Goal: Navigation & Orientation: Find specific page/section

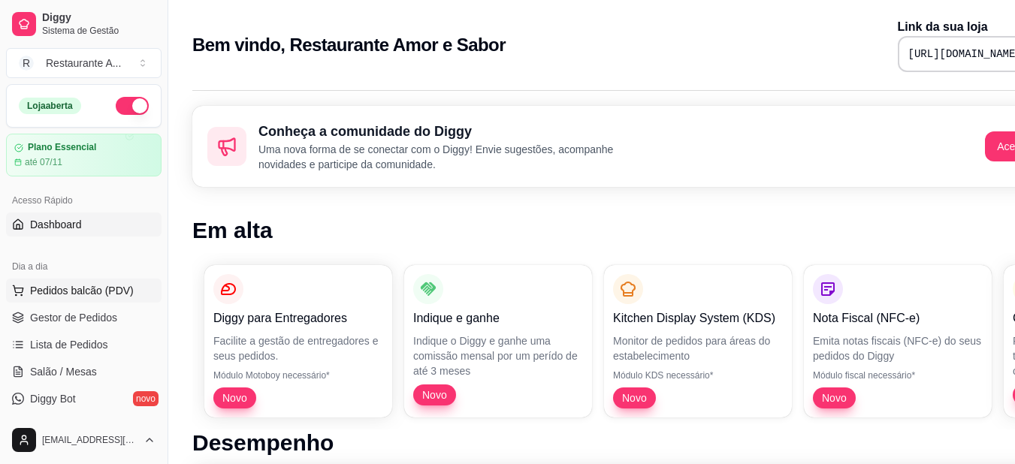
click at [95, 290] on span "Pedidos balcão (PDV)" at bounding box center [82, 290] width 104 height 15
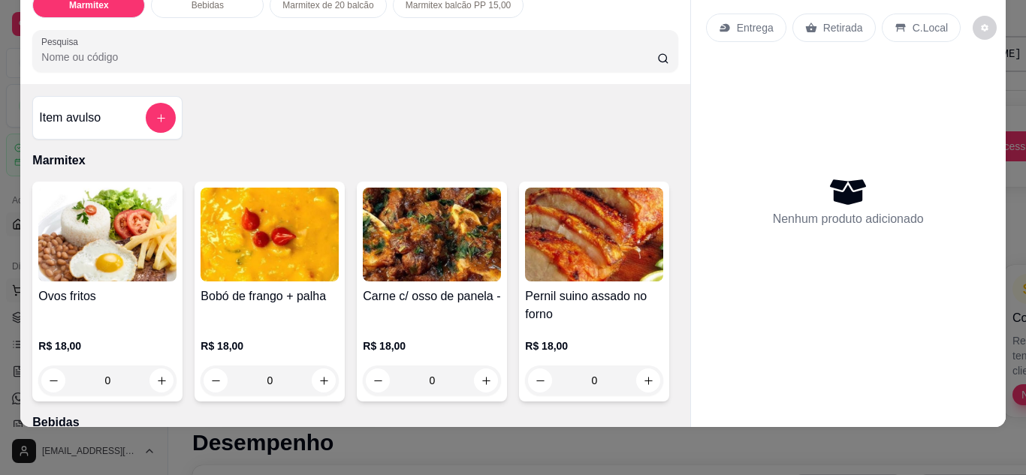
scroll to position [40, 0]
drag, startPoint x: 681, startPoint y: 146, endPoint x: 649, endPoint y: 192, distance: 56.1
click at [649, 192] on div "Ovos fritos R$ 18,00 0 [PERSON_NAME] [PERSON_NAME] + palha R$ 18,00 0 Carne c/ …" at bounding box center [354, 292] width 645 height 220
drag, startPoint x: 679, startPoint y: 179, endPoint x: 665, endPoint y: 140, distance: 41.3
click at [665, 140] on div "Item avulso Marmitex Ovos fritos R$ 18,00 0 [PERSON_NAME] [PERSON_NAME] + palha…" at bounding box center [354, 255] width 669 height 343
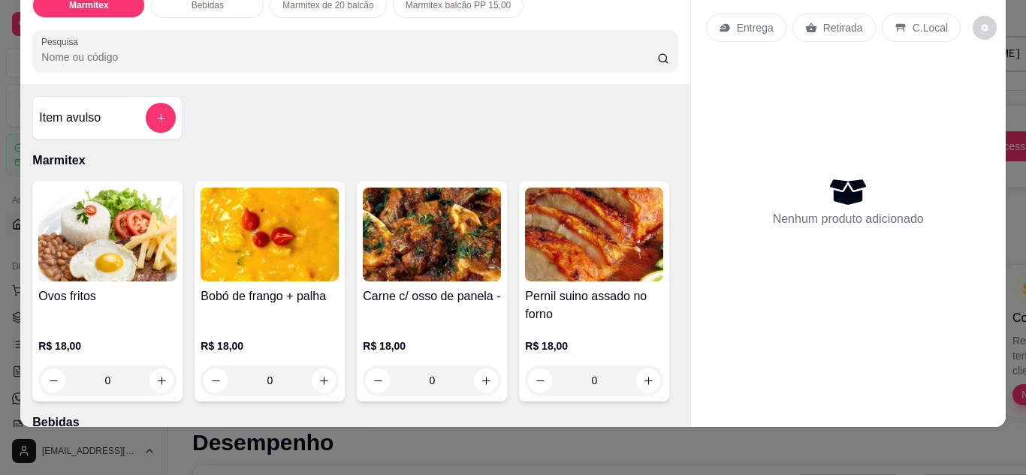
drag, startPoint x: 677, startPoint y: 175, endPoint x: 637, endPoint y: 321, distance: 151.2
click at [637, 321] on div "Ovos fritos R$ 18,00 0 [PERSON_NAME] [PERSON_NAME] + palha R$ 18,00 0 Carne c/ …" at bounding box center [354, 292] width 645 height 220
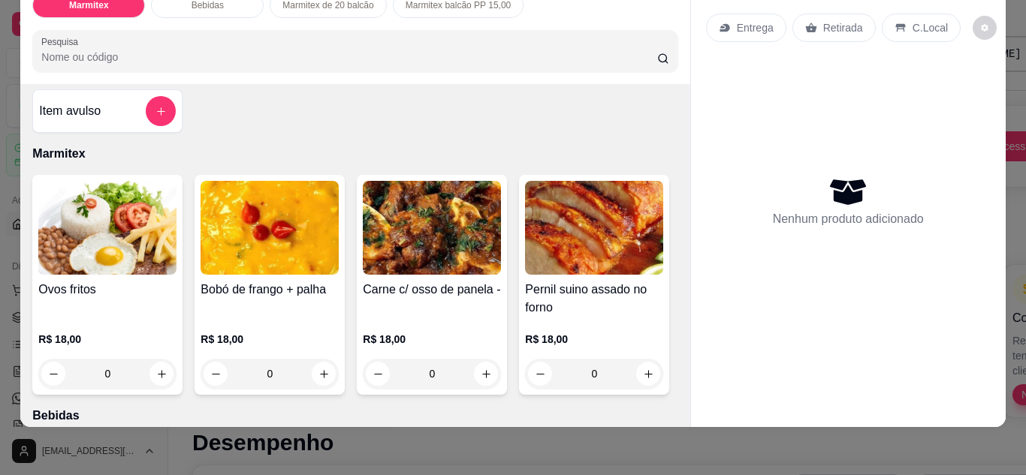
scroll to position [0, 0]
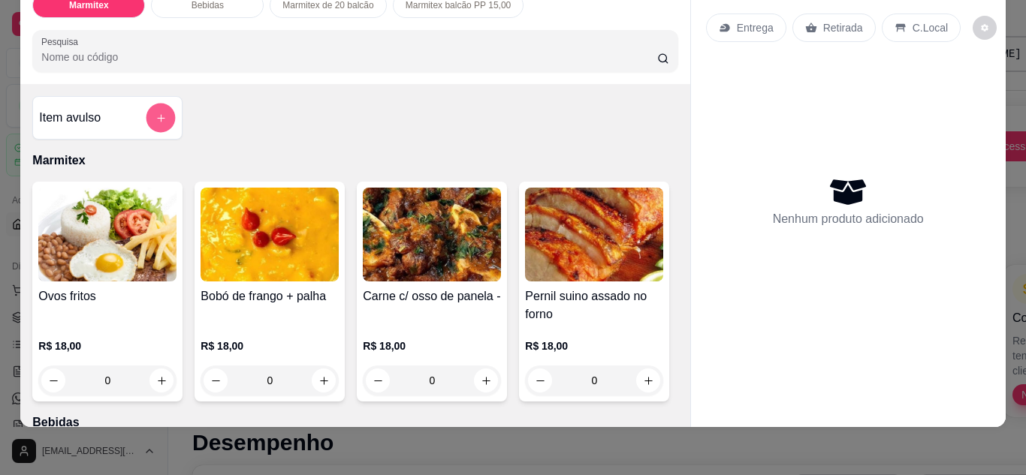
click at [155, 113] on icon "add-separate-item" at bounding box center [160, 118] width 11 height 11
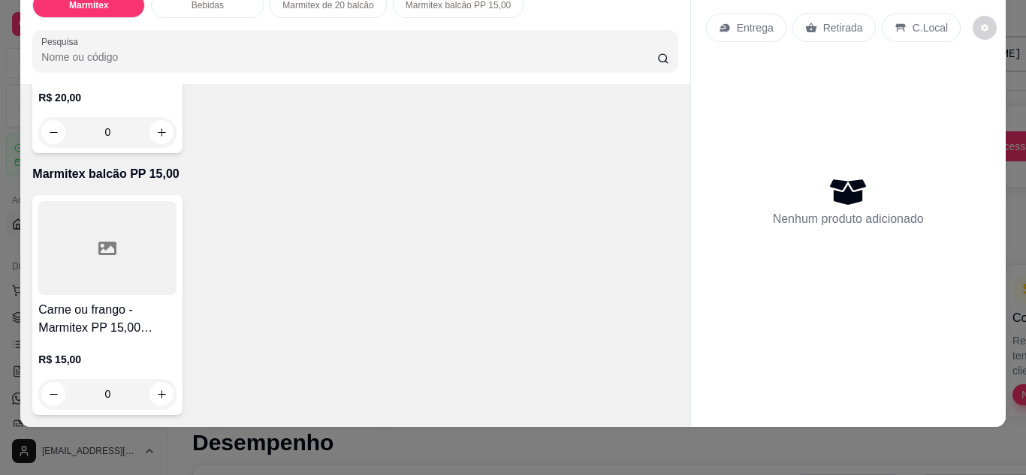
scroll to position [969, 0]
click at [913, 20] on p "C.Local" at bounding box center [930, 27] width 35 height 15
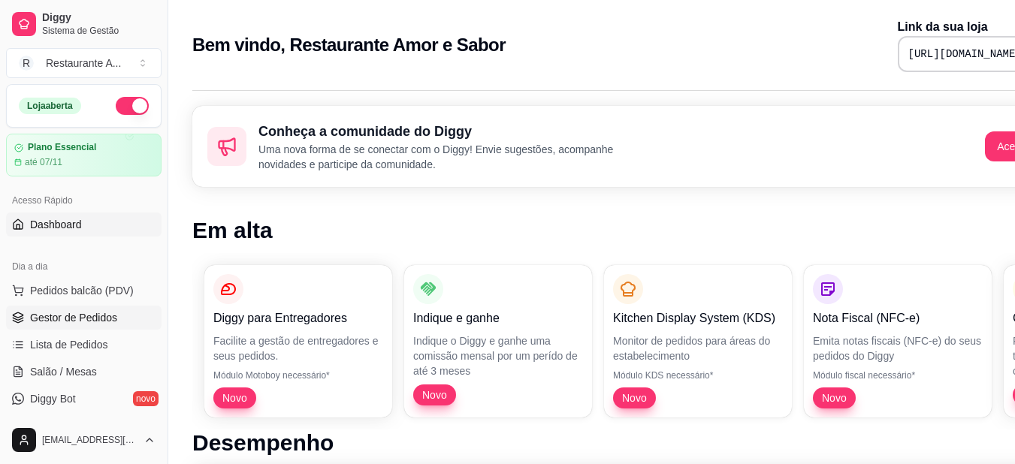
click at [58, 313] on span "Gestor de Pedidos" at bounding box center [73, 317] width 87 height 15
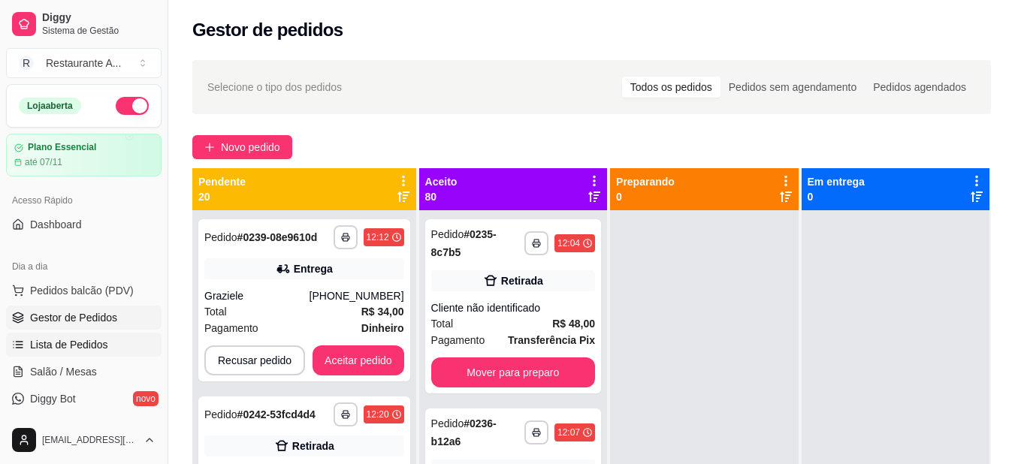
click at [93, 337] on span "Lista de Pedidos" at bounding box center [69, 344] width 78 height 15
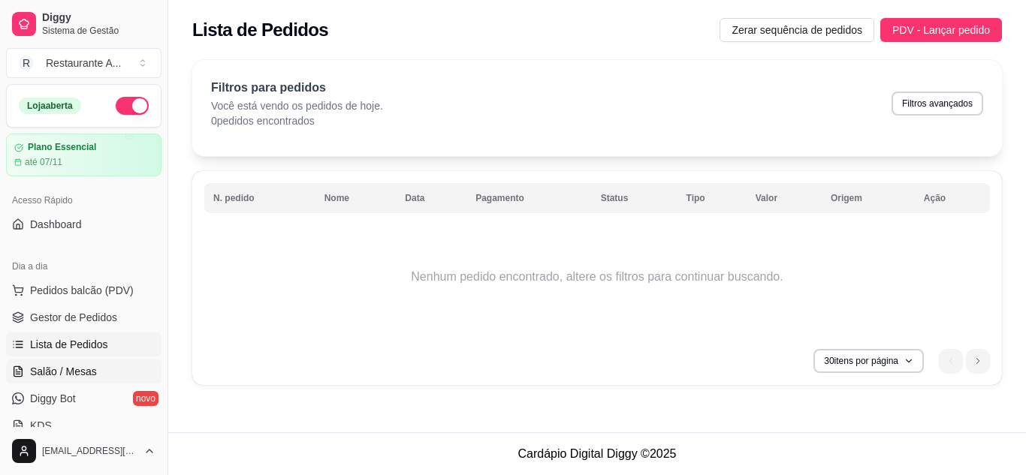
click at [77, 370] on span "Salão / Mesas" at bounding box center [63, 371] width 67 height 15
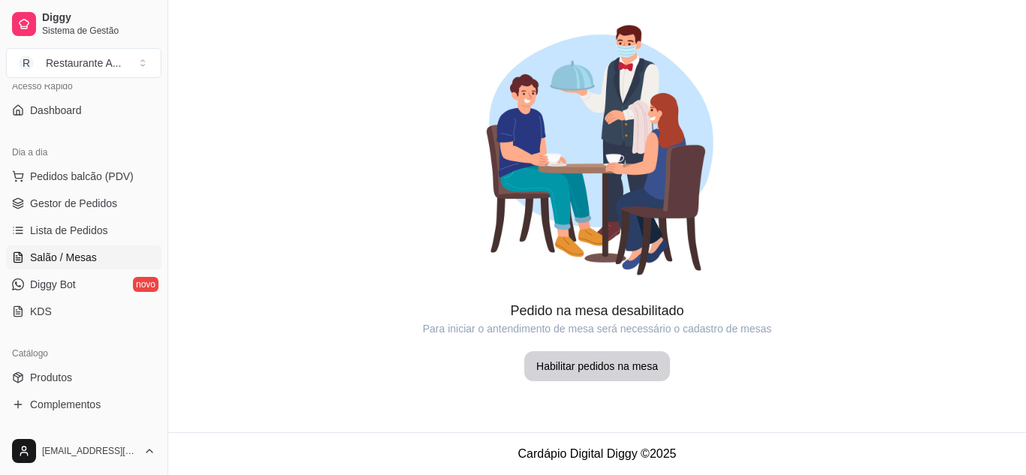
scroll to position [120, 0]
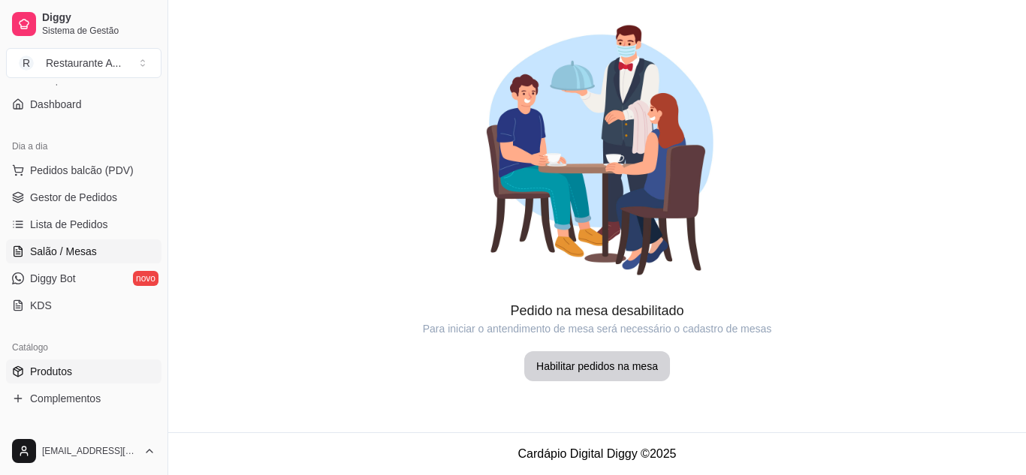
click at [57, 368] on span "Produtos" at bounding box center [51, 371] width 42 height 15
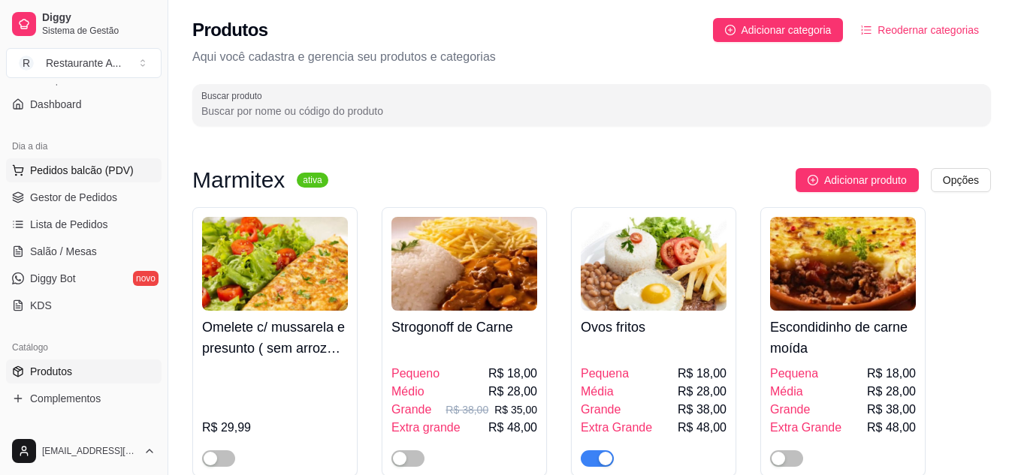
click at [77, 171] on span "Pedidos balcão (PDV)" at bounding box center [82, 170] width 104 height 15
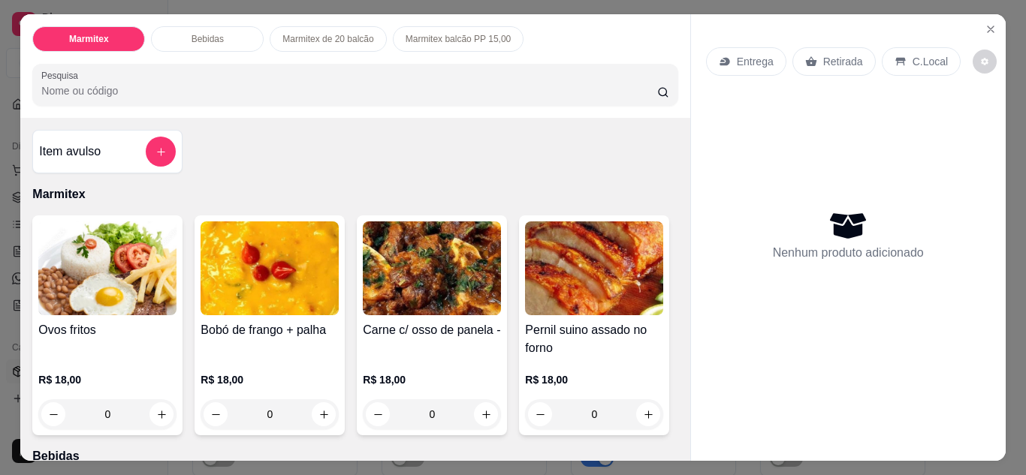
click at [129, 289] on img at bounding box center [107, 269] width 138 height 94
